Goal: Task Accomplishment & Management: Manage account settings

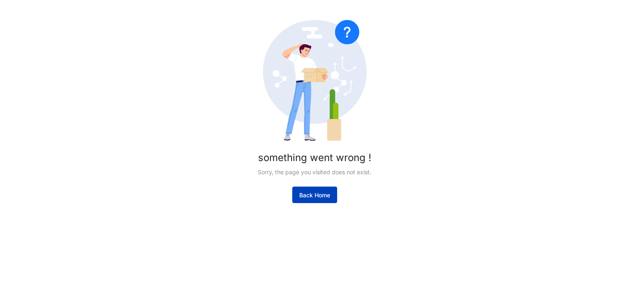
click at [308, 193] on span "Back Home" at bounding box center [314, 195] width 31 height 8
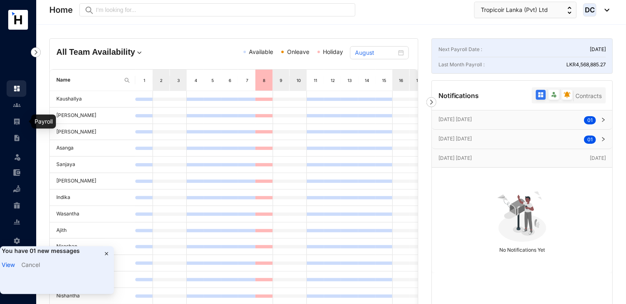
click at [18, 122] on img at bounding box center [16, 121] width 7 height 7
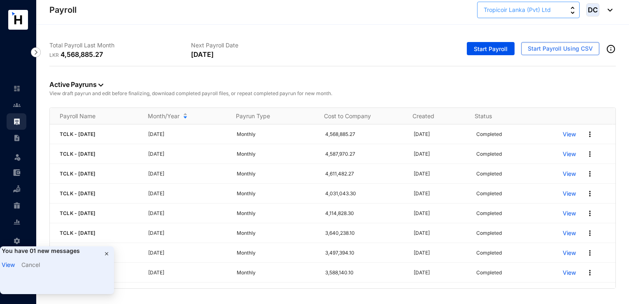
click at [565, 7] on button "Tropicoir Lanka (Pvt) Ltd" at bounding box center [528, 10] width 102 height 16
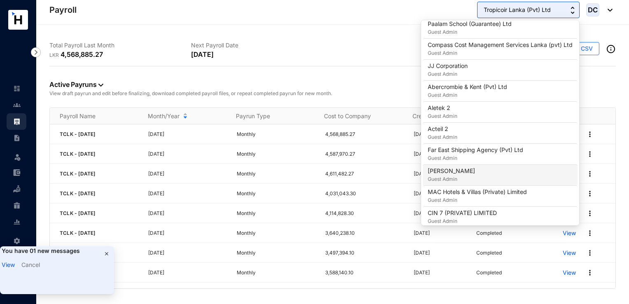
scroll to position [668, 0]
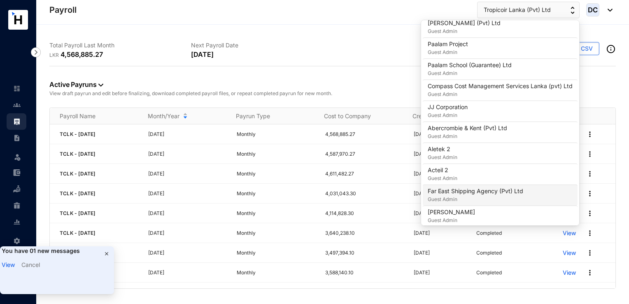
click at [465, 187] on p "Far East Shipping Agency (Pvt) Ltd" at bounding box center [474, 191] width 95 height 8
